Goal: Information Seeking & Learning: Learn about a topic

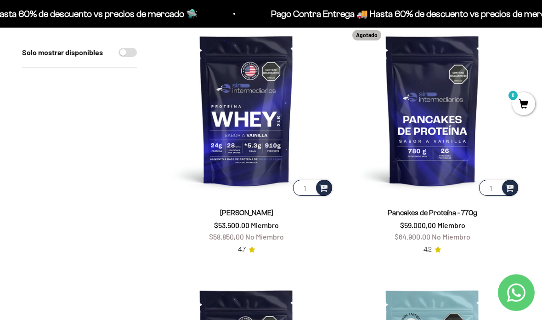
scroll to position [123, 0]
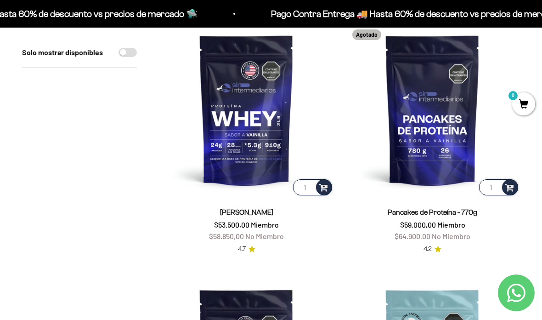
click at [260, 140] on img at bounding box center [246, 109] width 175 height 175
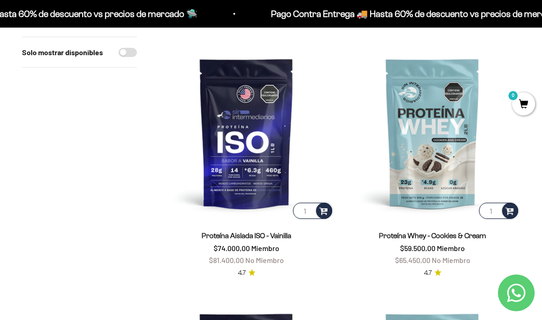
scroll to position [360, 0]
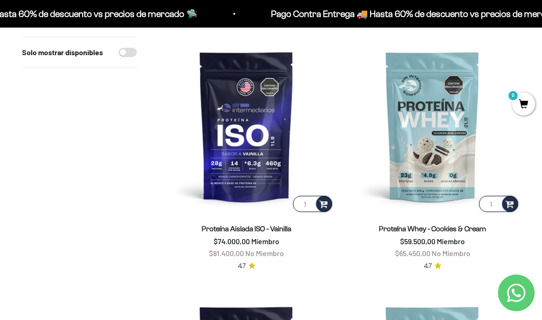
click at [261, 146] on img at bounding box center [246, 126] width 175 height 175
click at [254, 153] on img at bounding box center [246, 126] width 175 height 175
click at [261, 153] on img at bounding box center [246, 126] width 175 height 175
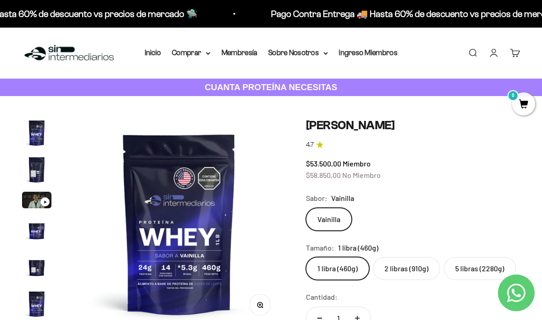
scroll to position [0, 1079]
click at [35, 173] on img "Ir al artículo 2" at bounding box center [36, 169] width 29 height 29
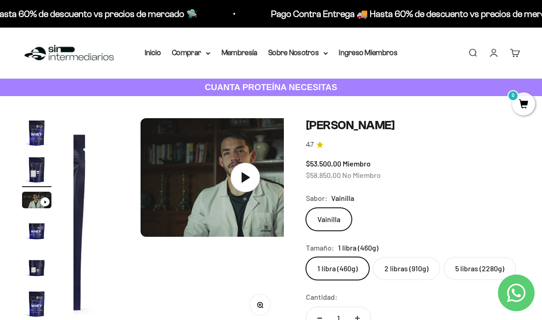
scroll to position [0, 216]
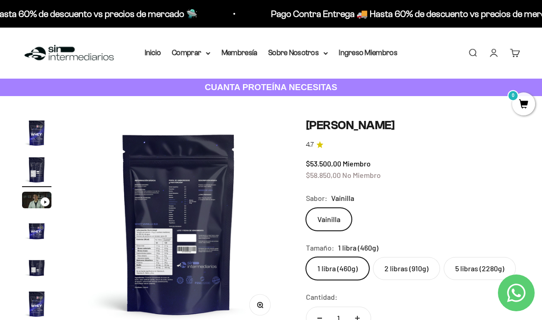
click at [206, 202] on img at bounding box center [179, 223] width 210 height 210
click at [199, 215] on img at bounding box center [179, 223] width 210 height 210
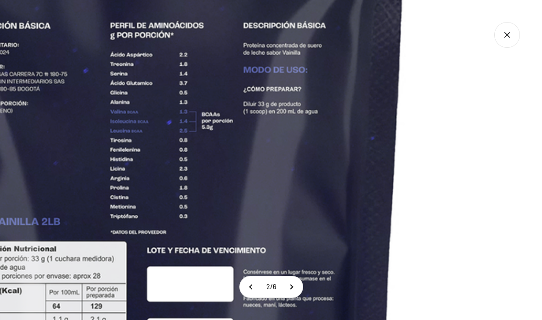
scroll to position [0, 0]
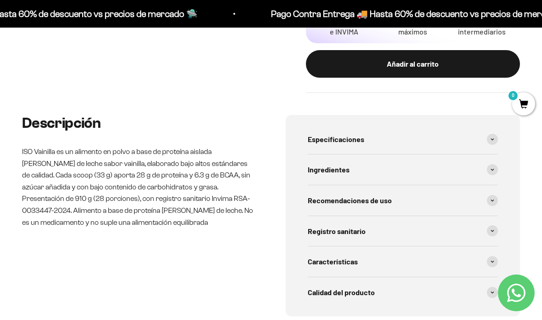
click at [369, 286] on span "Calidad del producto" at bounding box center [341, 292] width 67 height 12
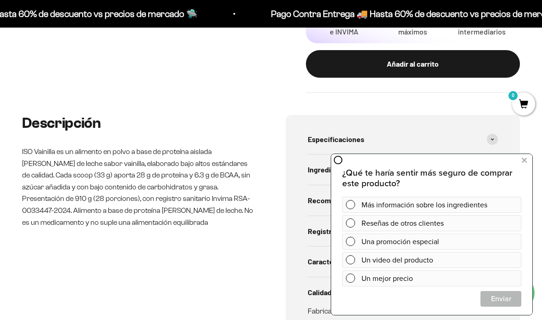
click at [308, 277] on div "Calidad del producto" at bounding box center [403, 292] width 190 height 30
click at [529, 161] on button at bounding box center [524, 160] width 17 height 15
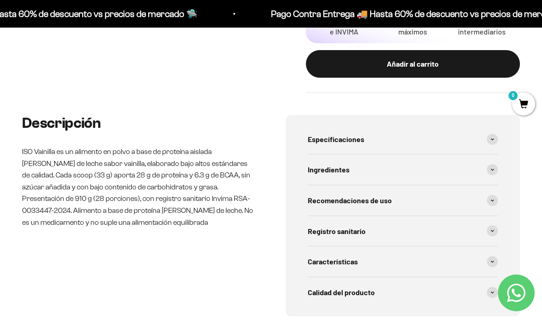
click at [347, 257] on span "Características" at bounding box center [333, 262] width 50 height 12
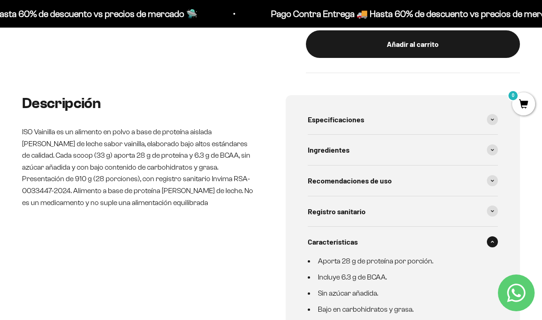
scroll to position [411, 0]
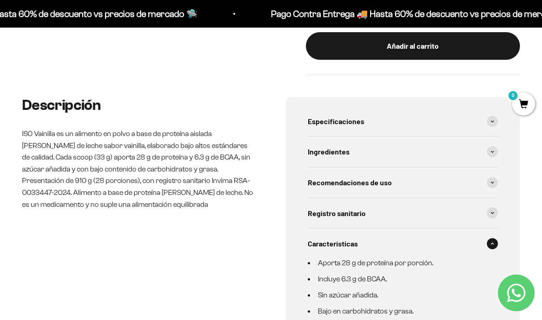
click at [367, 180] on span "Recomendaciones de uso" at bounding box center [350, 182] width 84 height 12
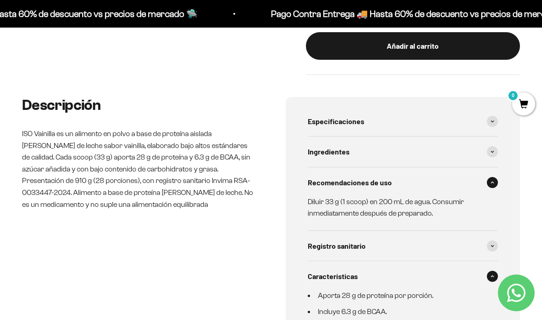
click at [488, 147] on span at bounding box center [492, 151] width 11 height 11
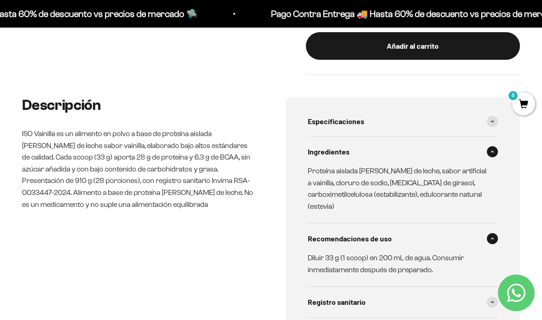
scroll to position [448, 0]
